Goal: Transaction & Acquisition: Purchase product/service

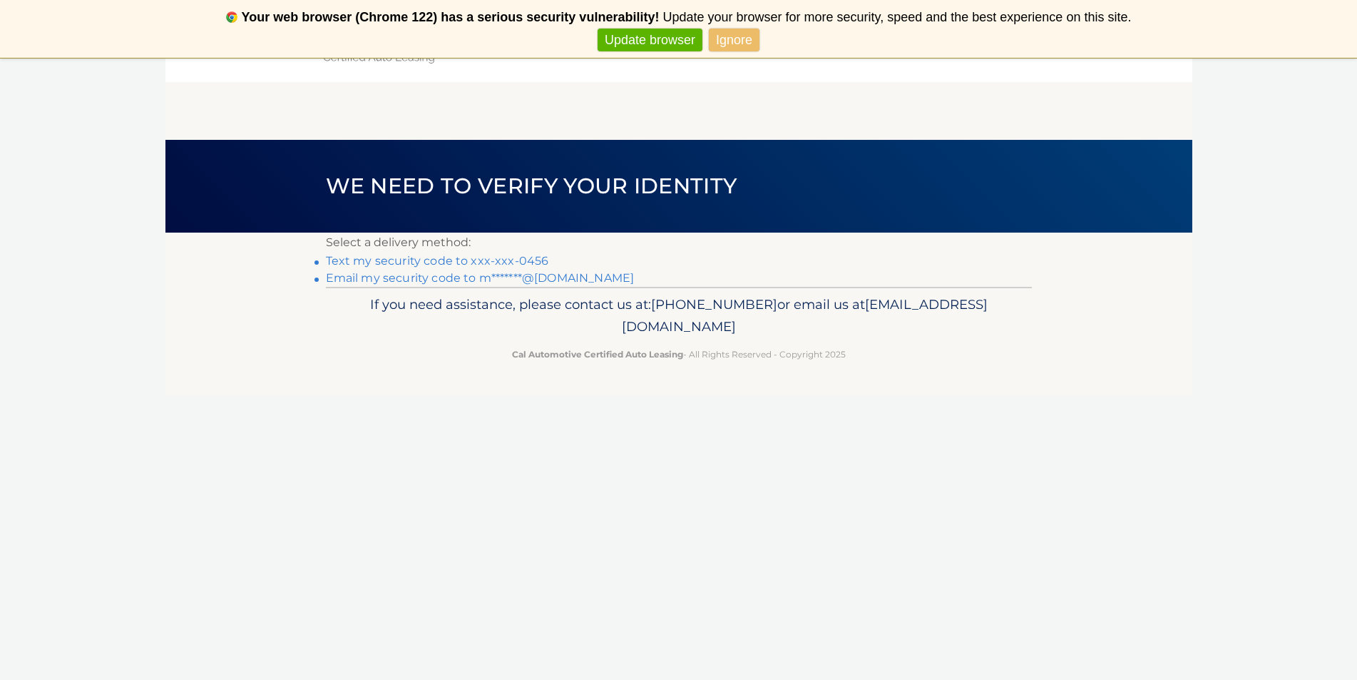
click at [529, 256] on link "Text my security code to xxx-xxx-0456" at bounding box center [437, 261] width 223 height 14
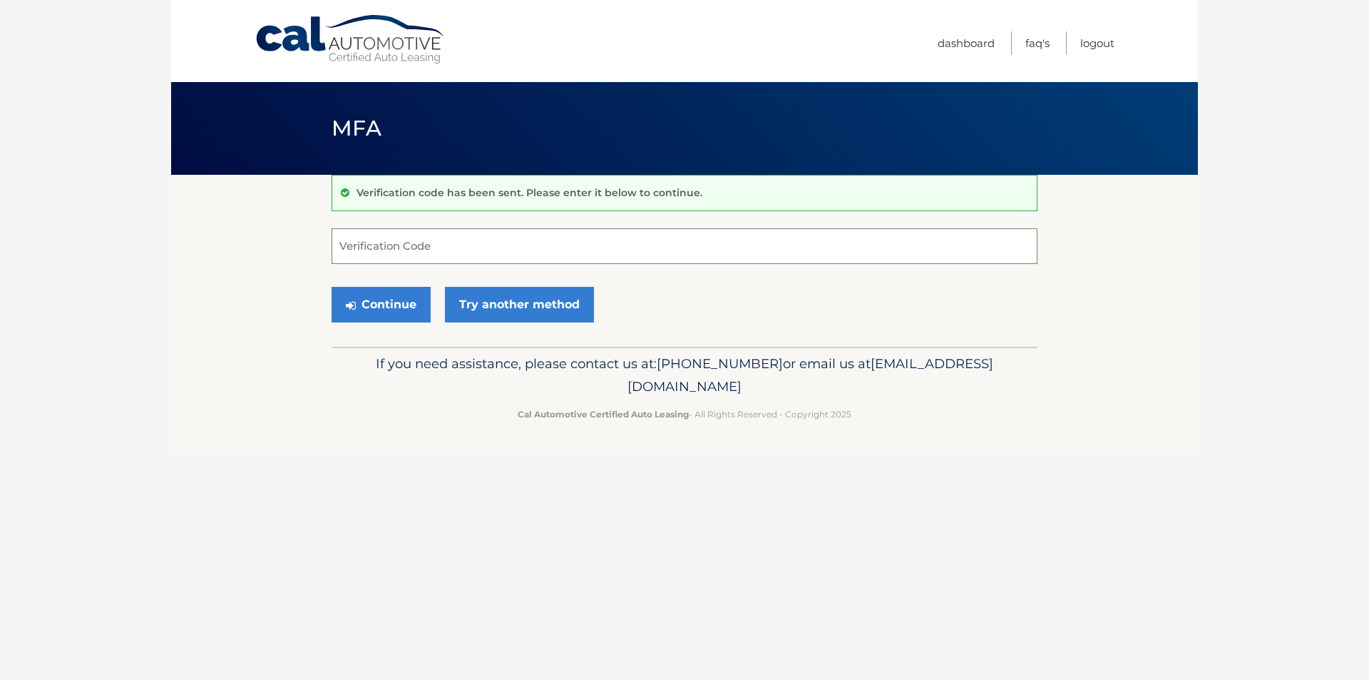
click at [392, 250] on input "Verification Code" at bounding box center [685, 246] width 706 height 36
type input "055987"
click at [383, 300] on button "Continue" at bounding box center [381, 305] width 99 height 36
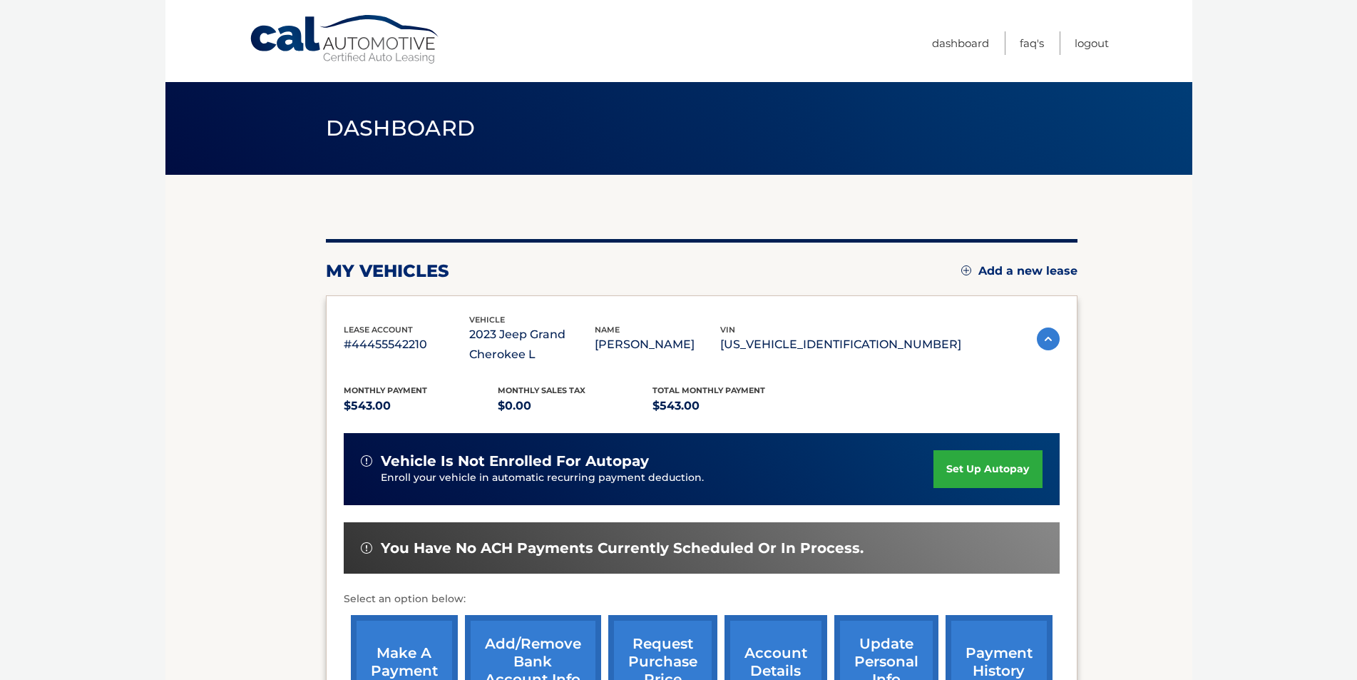
click at [422, 643] on link "make a payment" at bounding box center [404, 661] width 107 height 93
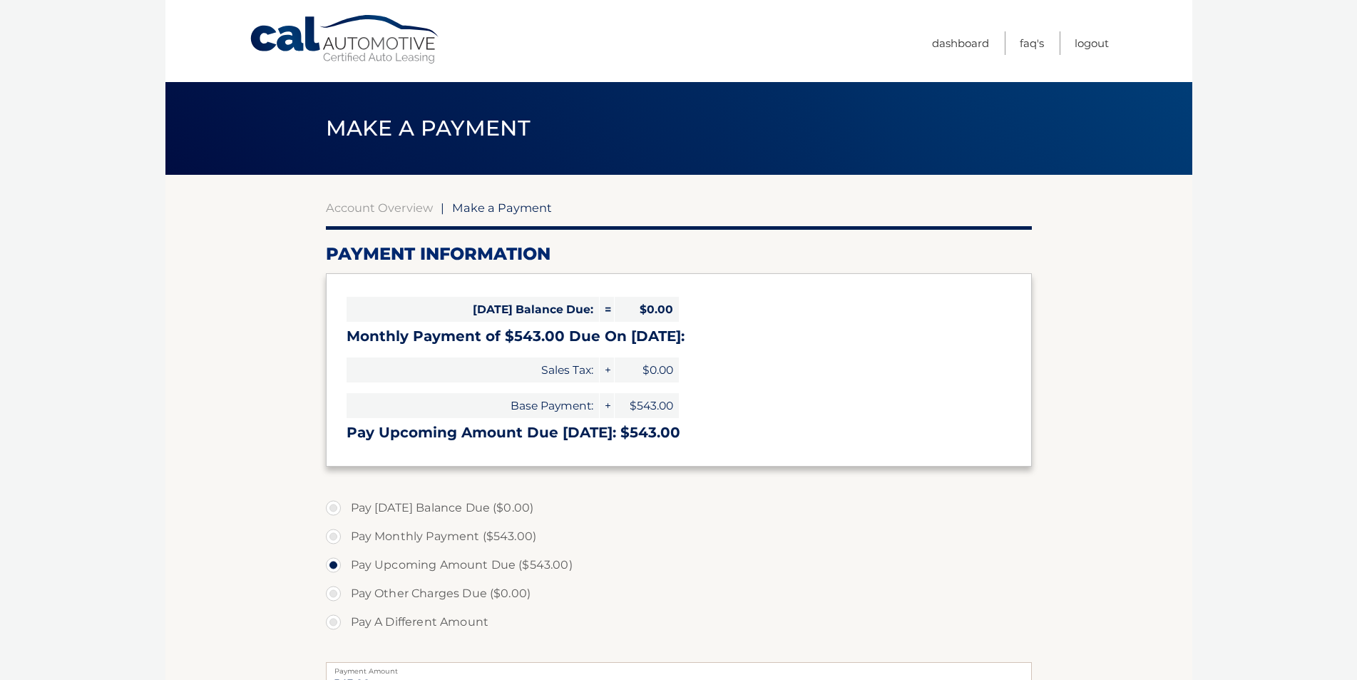
select select "YzQ5Zjg4OTQtZjViZC00MzhiLTg5MDQtN2UyZmVlNjI2YTFh"
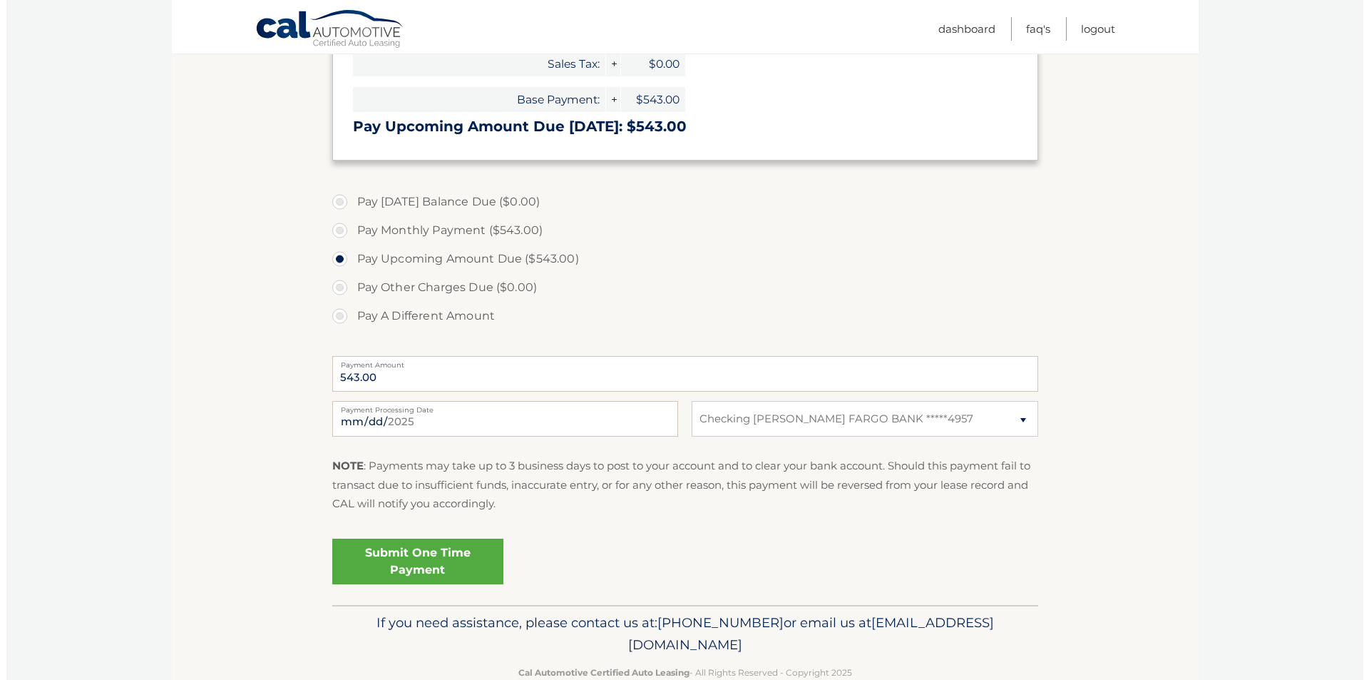
scroll to position [311, 0]
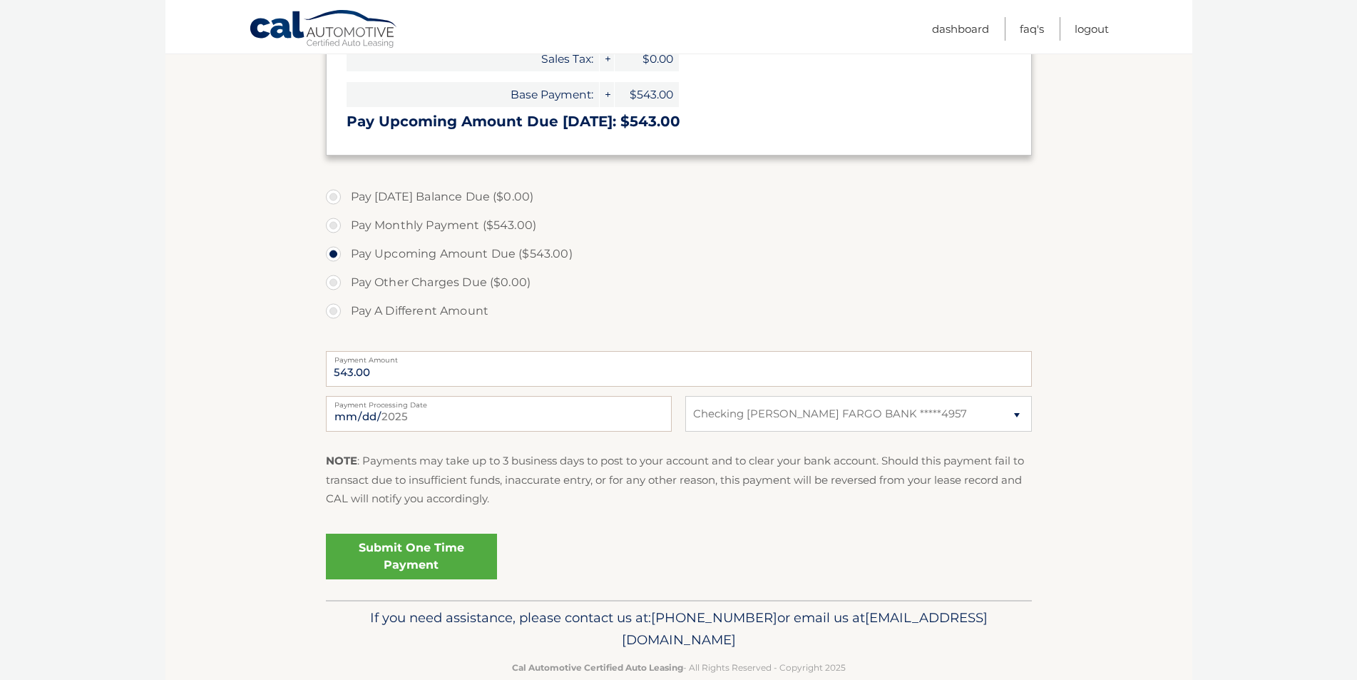
click at [429, 552] on link "Submit One Time Payment" at bounding box center [411, 557] width 171 height 46
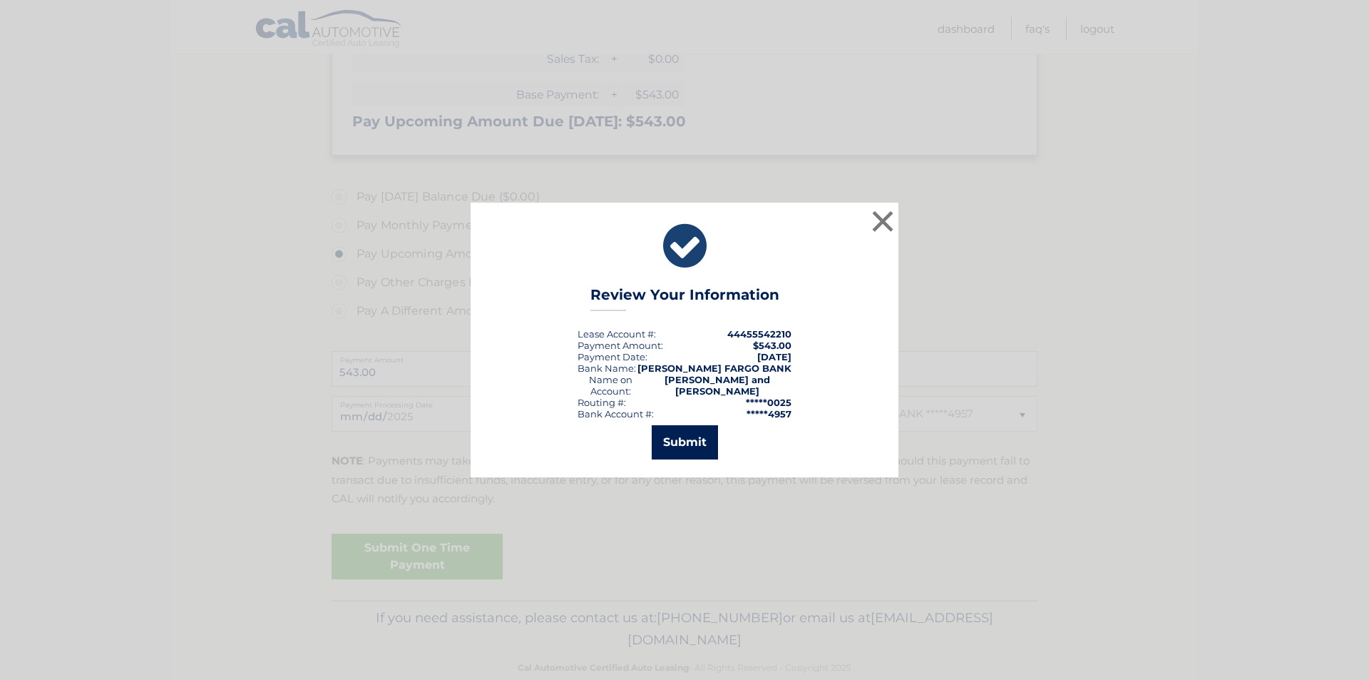
click at [664, 442] on button "Submit" at bounding box center [685, 442] width 66 height 34
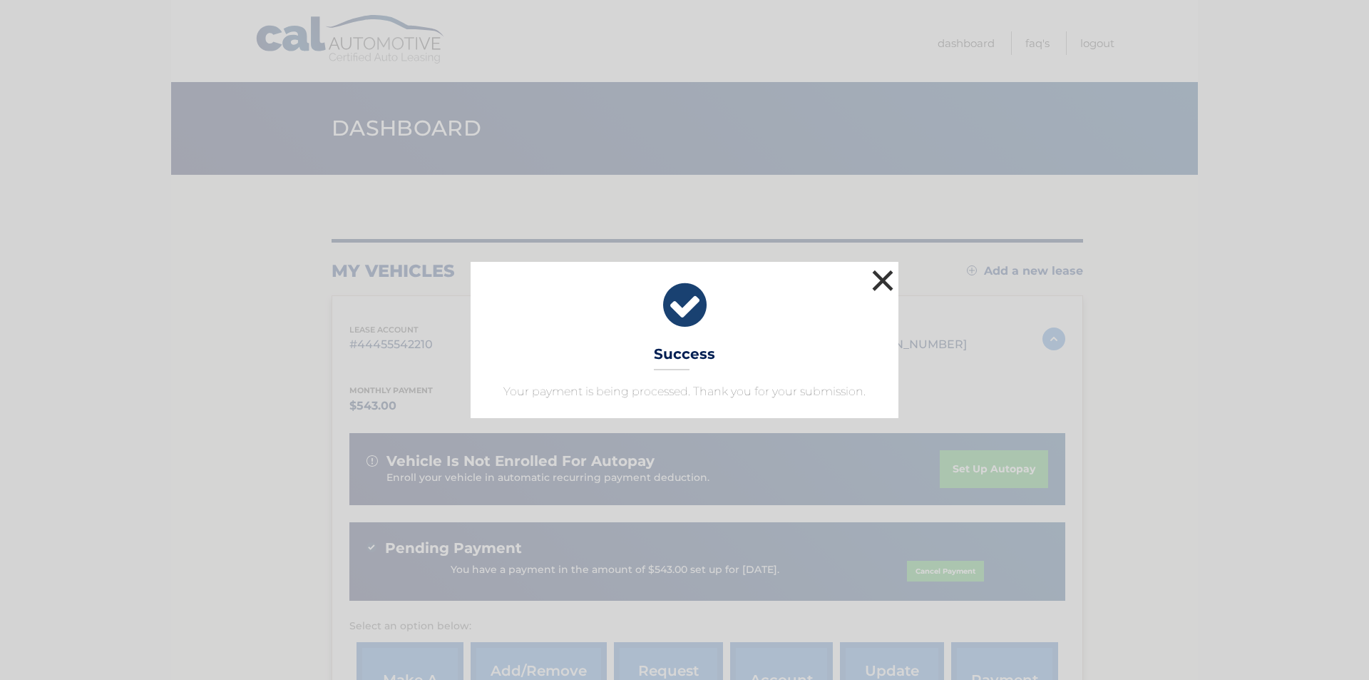
click at [886, 277] on button "×" at bounding box center [883, 280] width 29 height 29
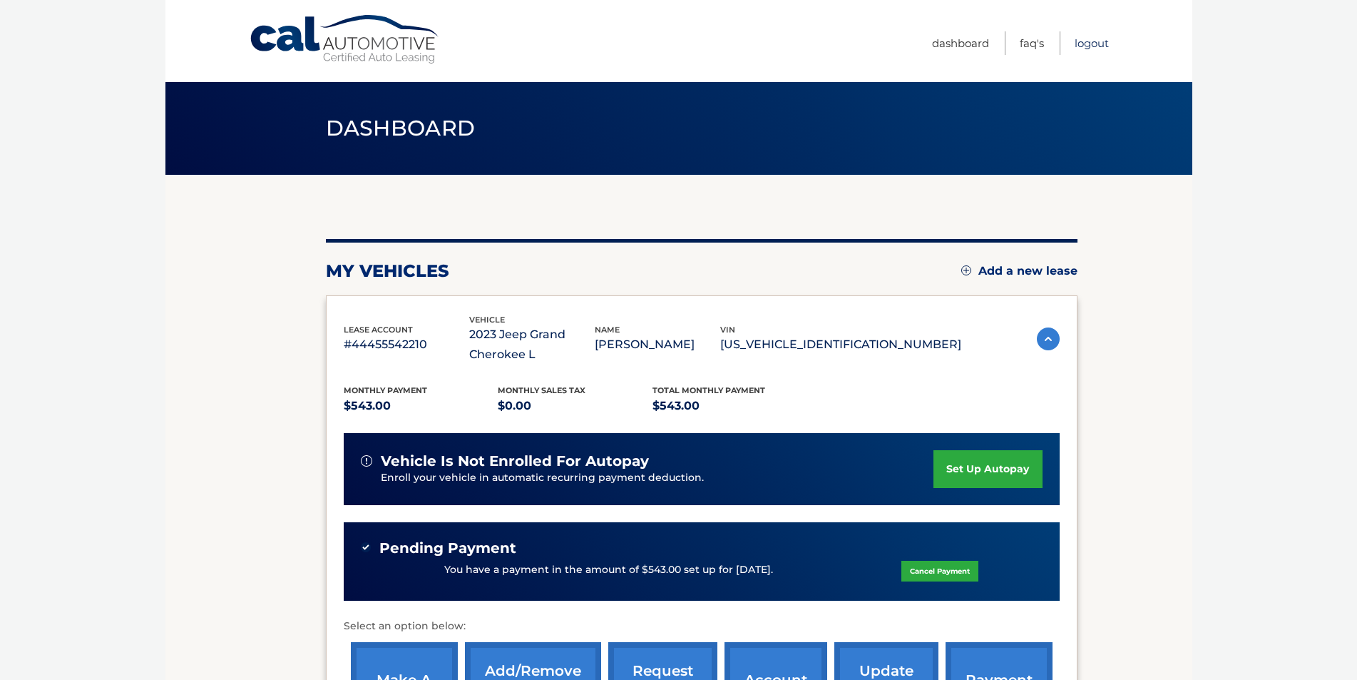
click at [1092, 37] on link "Logout" at bounding box center [1092, 43] width 34 height 24
